Goal: Go to known website: Access a specific website the user already knows

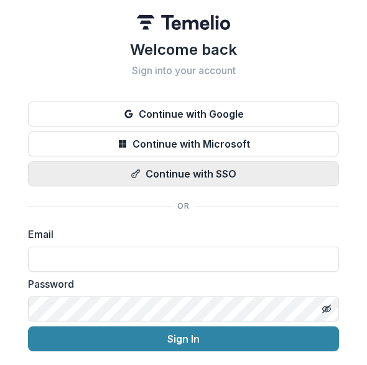
scroll to position [39, 0]
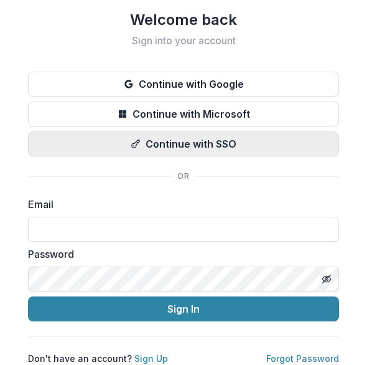
click at [197, 131] on button "Continue with SSO" at bounding box center [183, 143] width 311 height 25
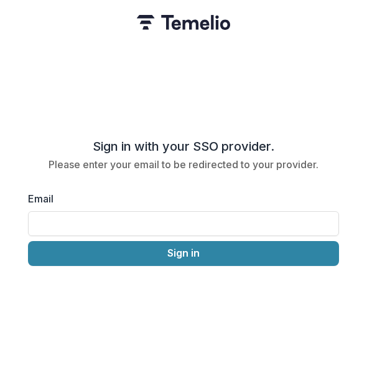
scroll to position [0, 0]
click at [168, 218] on input "Email" at bounding box center [183, 223] width 311 height 25
type input "**********"
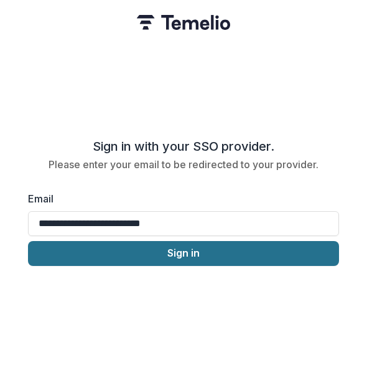
click at [167, 250] on button "Sign in" at bounding box center [183, 253] width 311 height 25
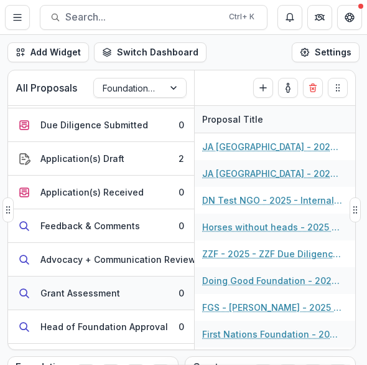
scroll to position [366, 0]
